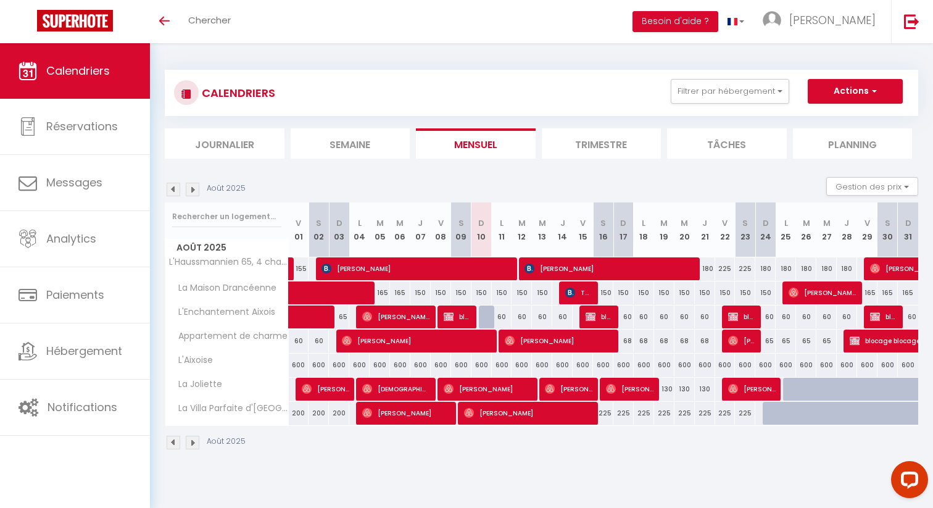
click at [193, 187] on img at bounding box center [193, 190] width 14 height 14
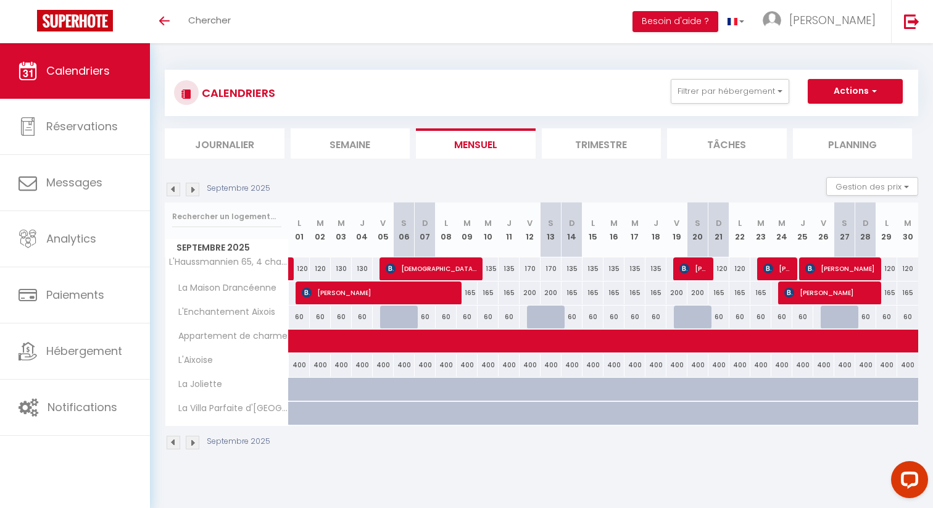
click at [171, 186] on img at bounding box center [174, 190] width 14 height 14
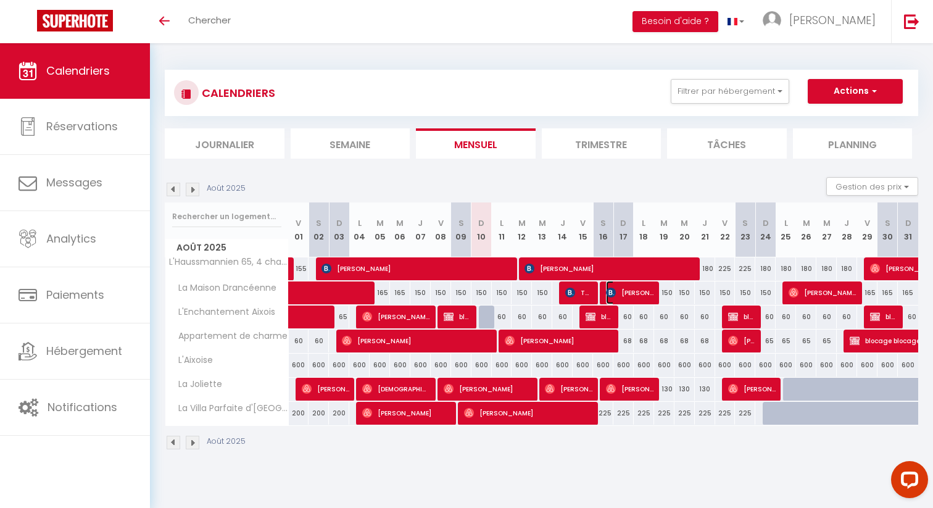
click at [629, 293] on span "Vanelle Wantiep" at bounding box center [630, 292] width 48 height 23
select select "OK"
select select "KO"
select select "0"
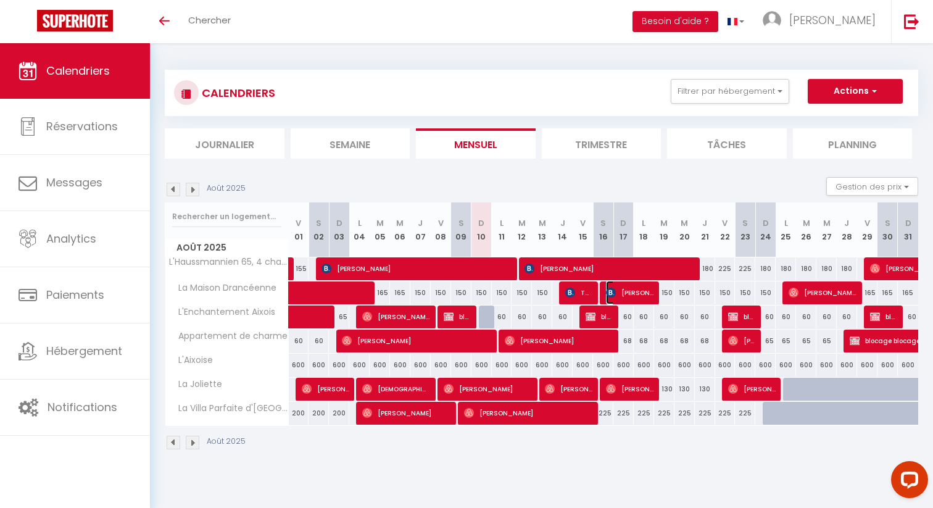
select select "1"
select select
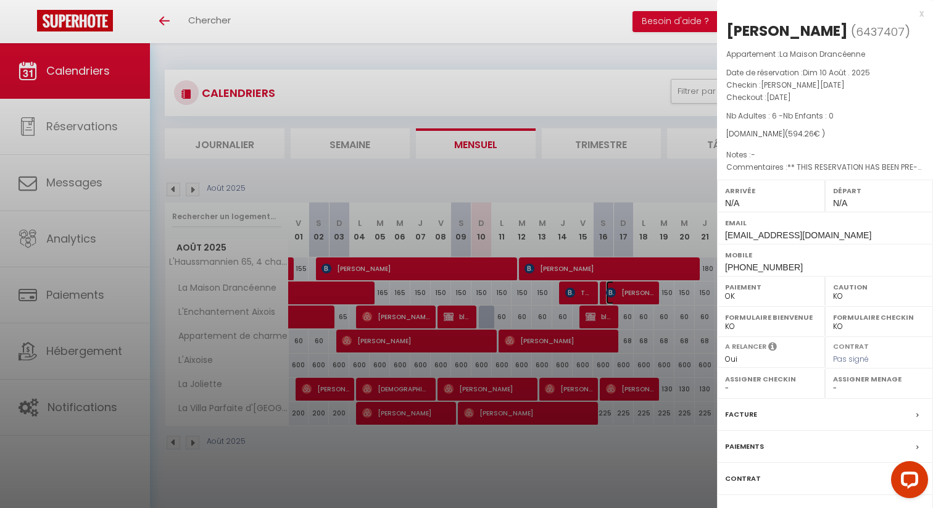
scroll to position [43, 0]
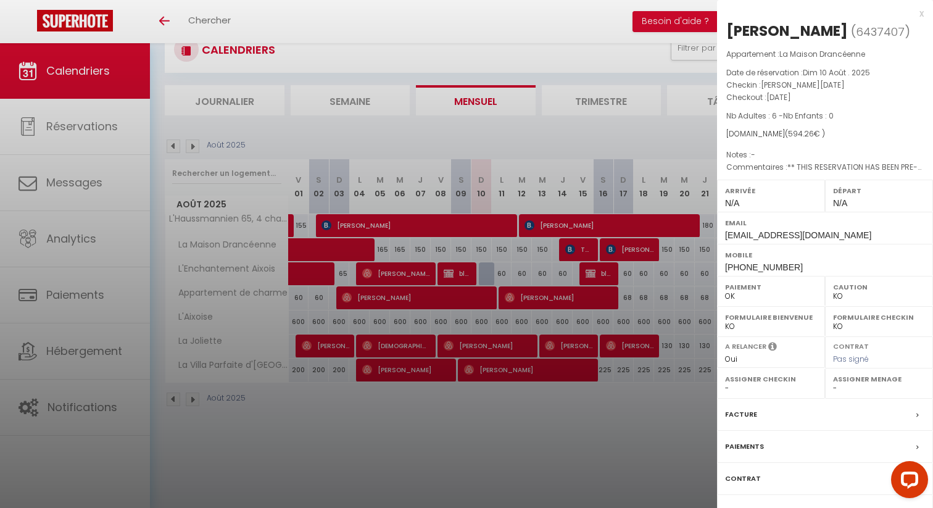
click at [923, 13] on div "x" at bounding box center [820, 13] width 207 height 15
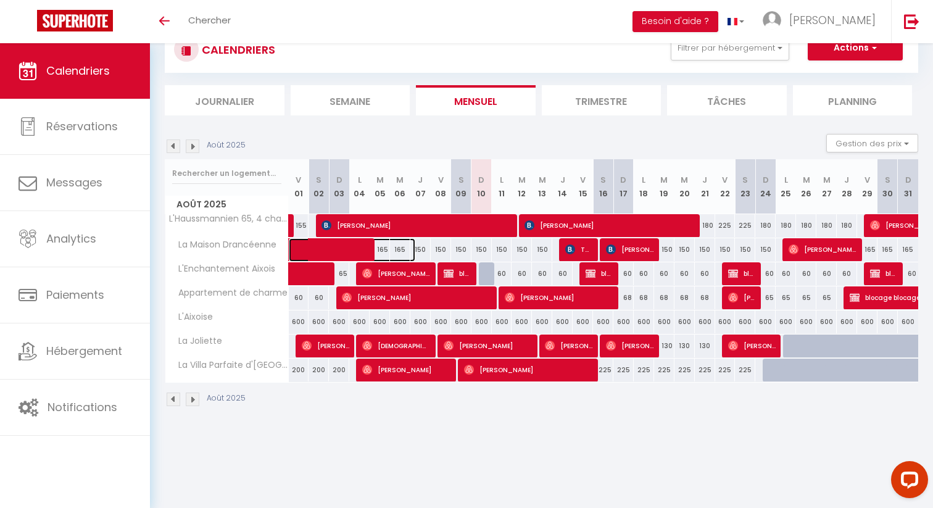
click at [361, 246] on span at bounding box center [359, 249] width 114 height 23
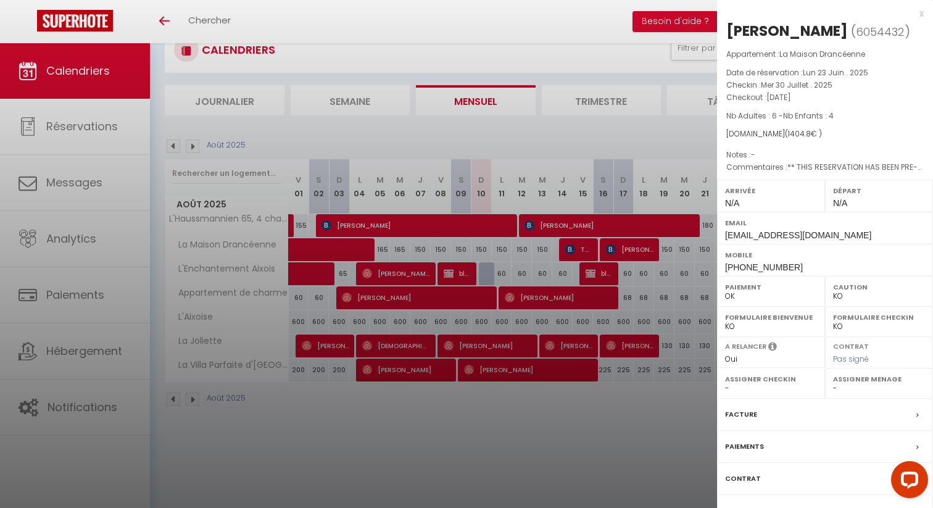
click at [919, 14] on div "x" at bounding box center [820, 13] width 207 height 15
